Goal: Task Accomplishment & Management: Use online tool/utility

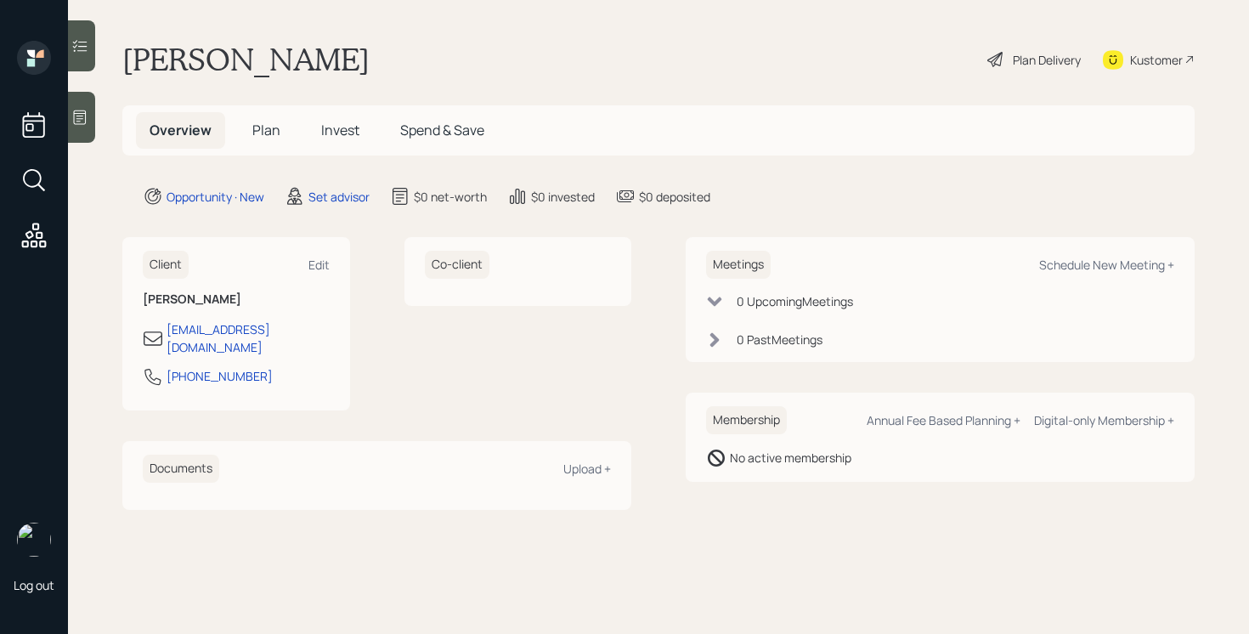
click at [1101, 275] on div "Meetings Schedule New Meeting +" at bounding box center [940, 265] width 468 height 28
click at [1090, 267] on div "Schedule New Meeting +" at bounding box center [1106, 265] width 135 height 16
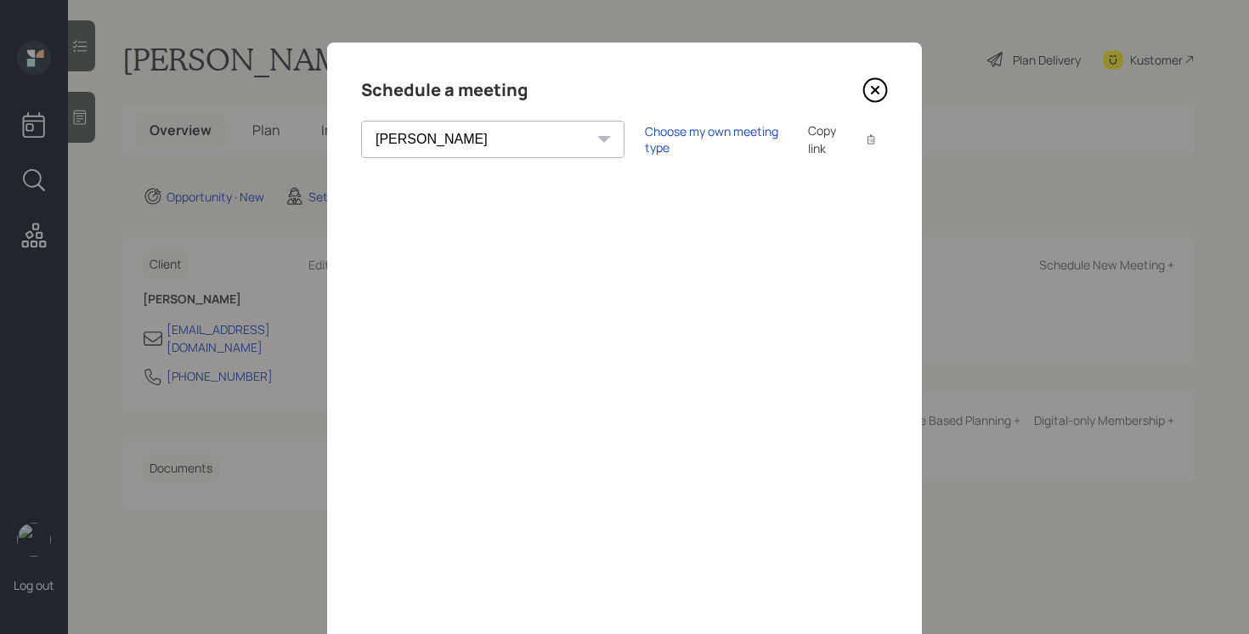
click at [462, 133] on select "Theresa Spinello Matthew Burke Xavier Ross Eitan Bar-David Ian Yamey Trevor Nel…" at bounding box center [492, 139] width 263 height 37
select select "205a2f49-d305-4782-8e90-e36bafbe5565"
click at [361, 121] on select "Theresa Spinello Matthew Burke Xavier Ross Eitan Bar-David Ian Yamey Trevor Nel…" at bounding box center [492, 139] width 263 height 37
click at [645, 127] on div "Choose my own meeting type Copy link Copy text" at bounding box center [766, 140] width 243 height 36
click at [645, 135] on div "Choose my own meeting type" at bounding box center [716, 139] width 143 height 32
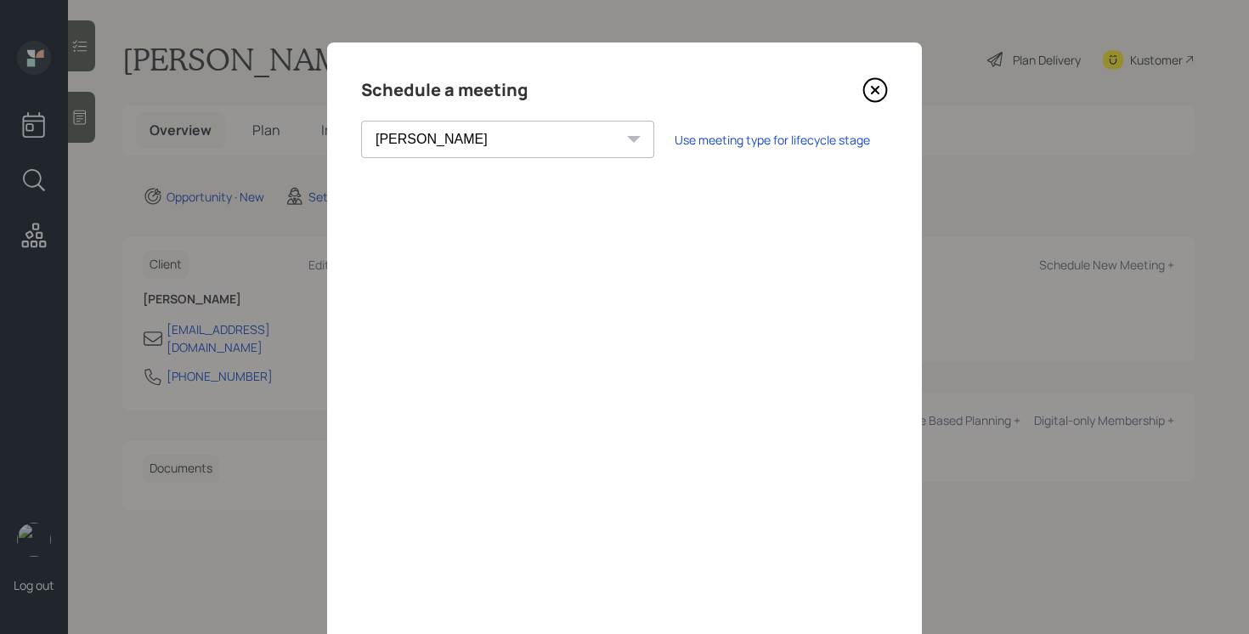
click at [869, 90] on icon at bounding box center [875, 89] width 25 height 25
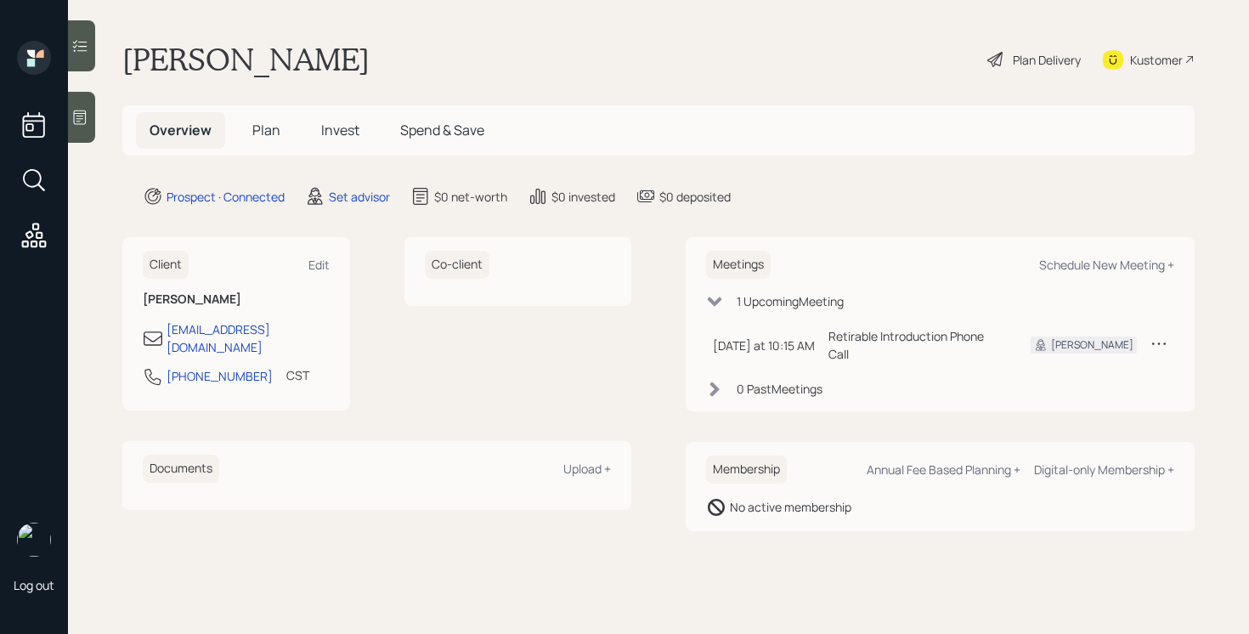
click at [76, 100] on div at bounding box center [81, 117] width 27 height 51
